Goal: Transaction & Acquisition: Purchase product/service

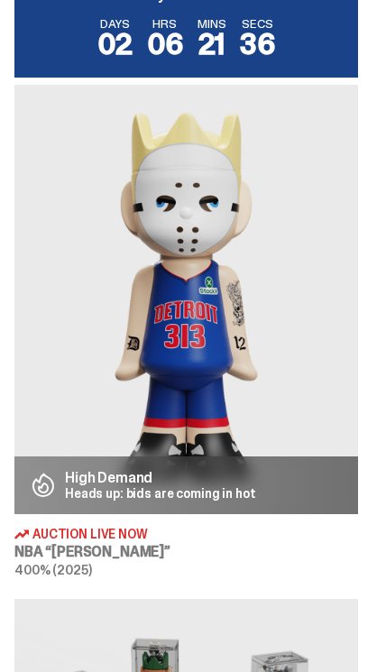
scroll to position [758, 0]
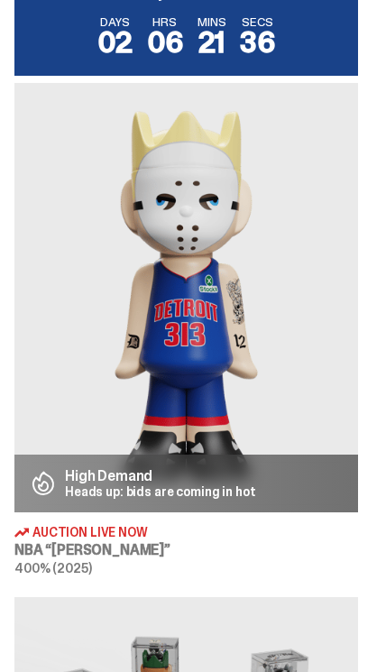
click at [155, 387] on img at bounding box center [186, 297] width 344 height 429
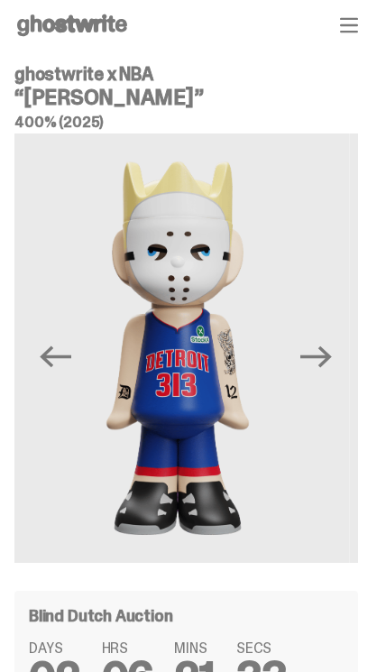
scroll to position [238, 0]
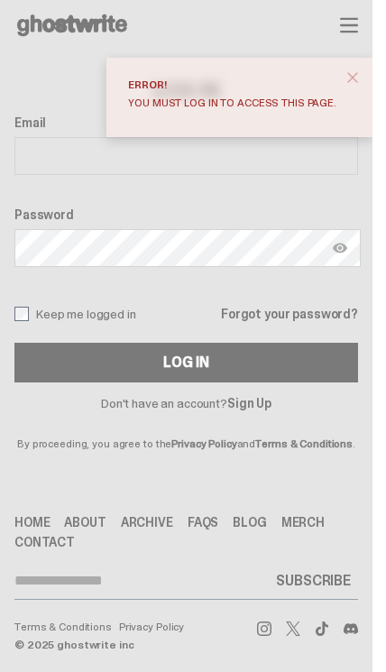
click at [48, 161] on input "Email" at bounding box center [186, 156] width 344 height 38
click at [354, 78] on button "close" at bounding box center [352, 77] width 32 height 32
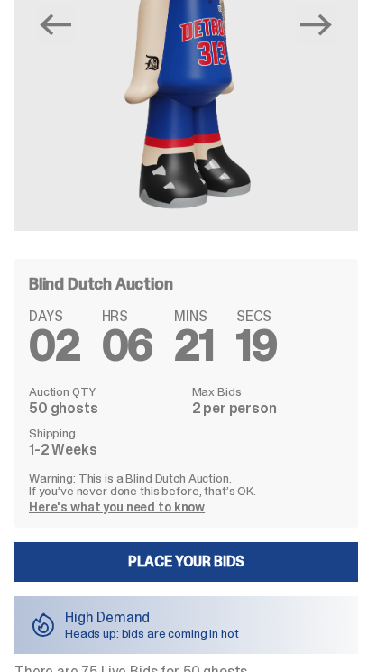
scroll to position [331, 0]
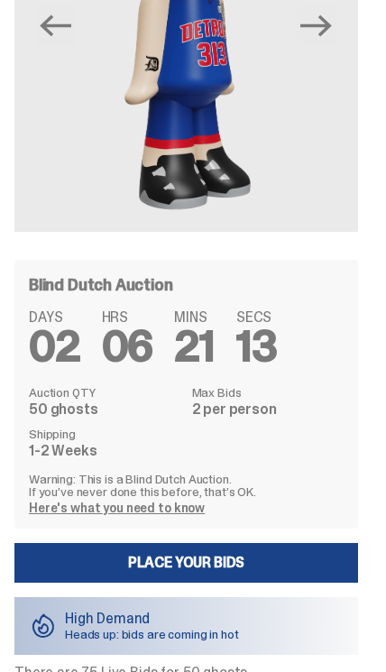
click at [63, 512] on link "Here's what you need to know" at bounding box center [117, 508] width 176 height 16
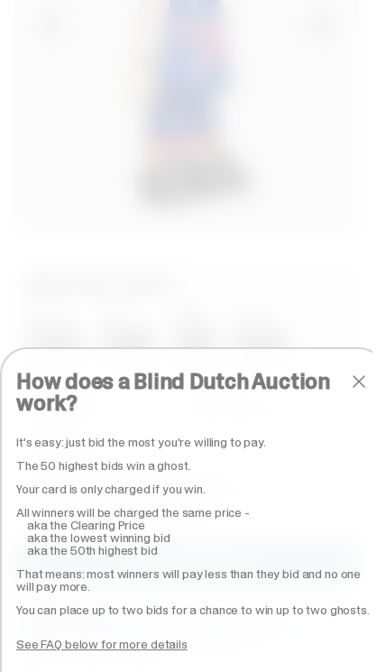
click at [352, 363] on div "How does a Blind Dutch Auction work? It's easy: just bid the most you're willin…" at bounding box center [193, 509] width 386 height 325
click at [351, 381] on span "close" at bounding box center [359, 382] width 22 height 22
